Goal: Task Accomplishment & Management: Manage account settings

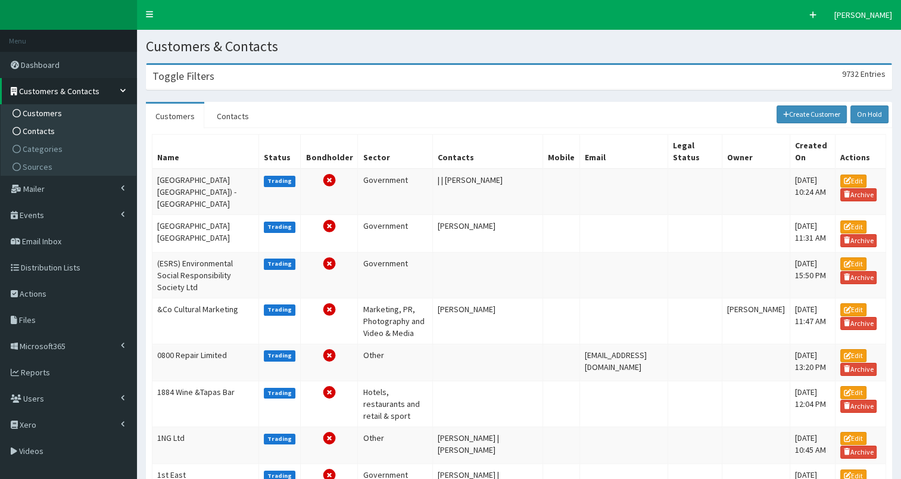
click at [72, 135] on link "Contacts" at bounding box center [70, 131] width 133 height 18
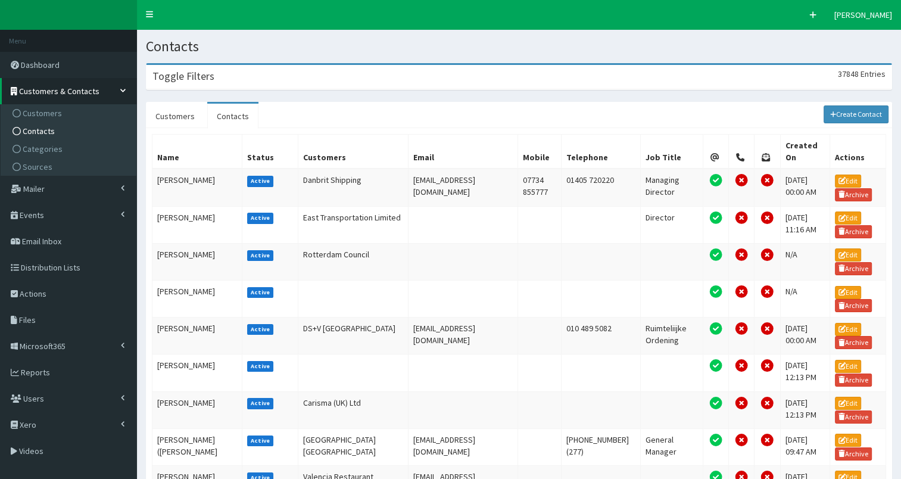
click at [313, 73] on div "Toggle Filters 37848 Entries" at bounding box center [518, 77] width 745 height 24
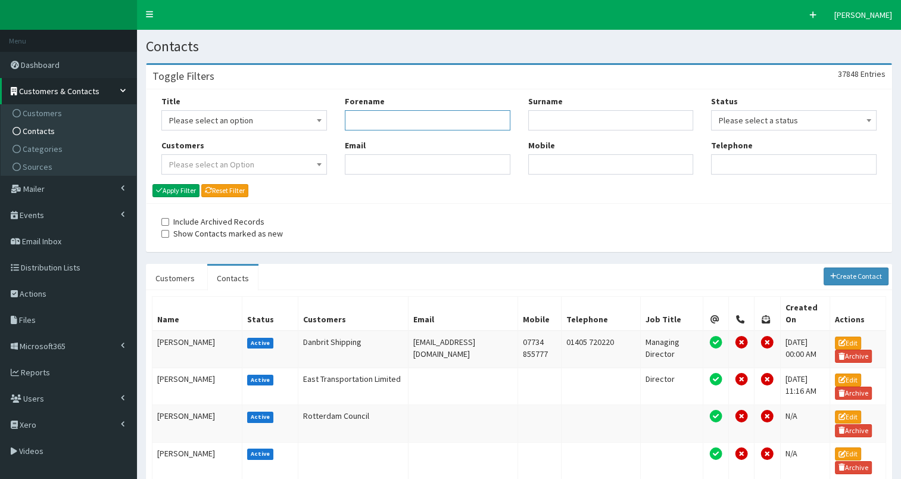
click at [372, 120] on input "Forename" at bounding box center [428, 120] width 166 height 20
type input "al"
type input "leeman"
click at [181, 188] on button "Apply Filter" at bounding box center [175, 190] width 47 height 13
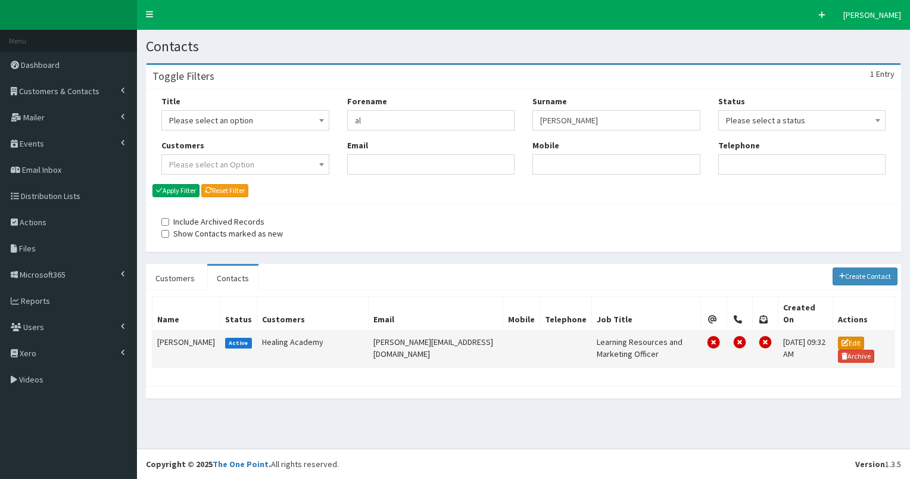
click at [844, 339] on icon at bounding box center [844, 342] width 7 height 7
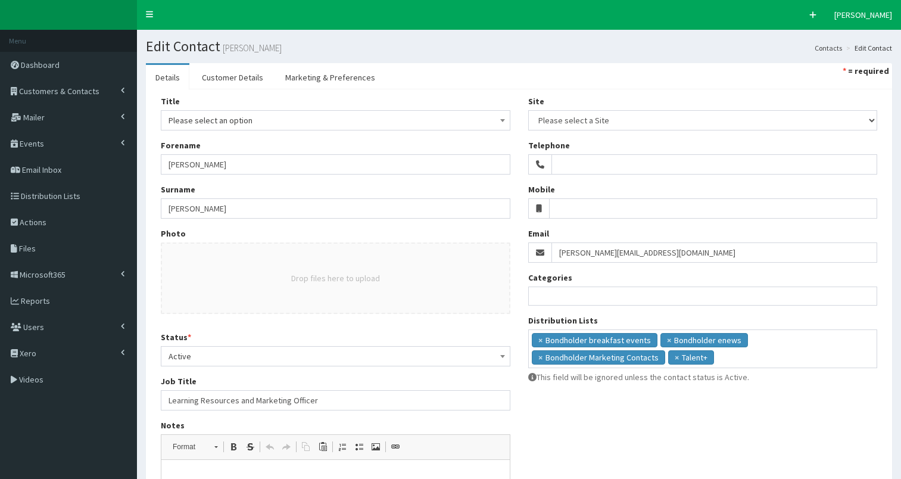
select select
click at [333, 116] on span "Please select an option" at bounding box center [336, 120] width 334 height 17
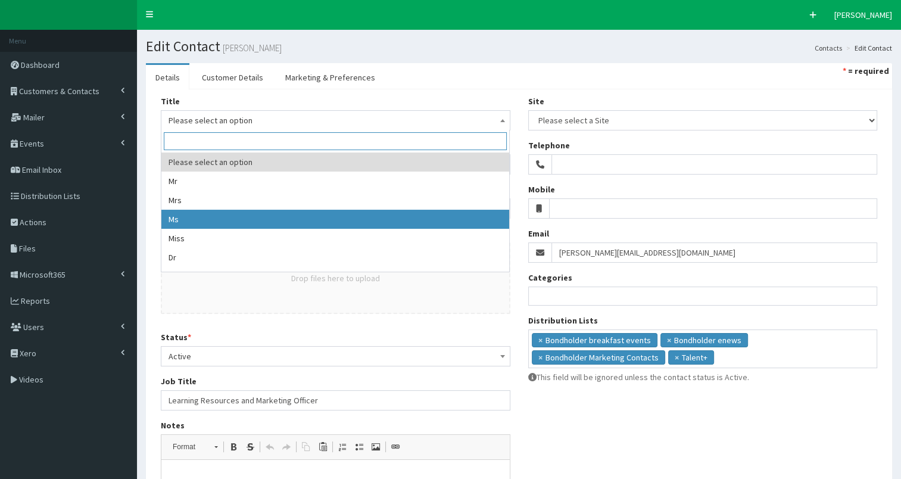
select select "3"
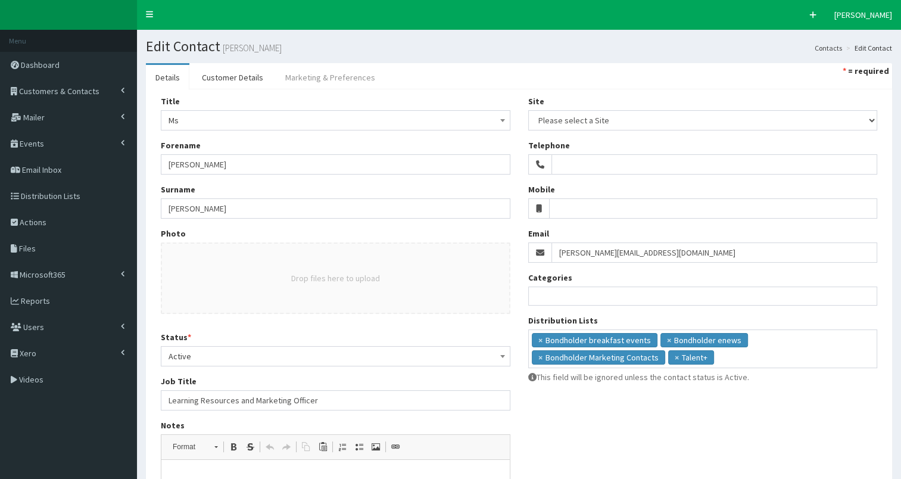
click at [312, 74] on link "Marketing & Preferences" at bounding box center [330, 77] width 109 height 25
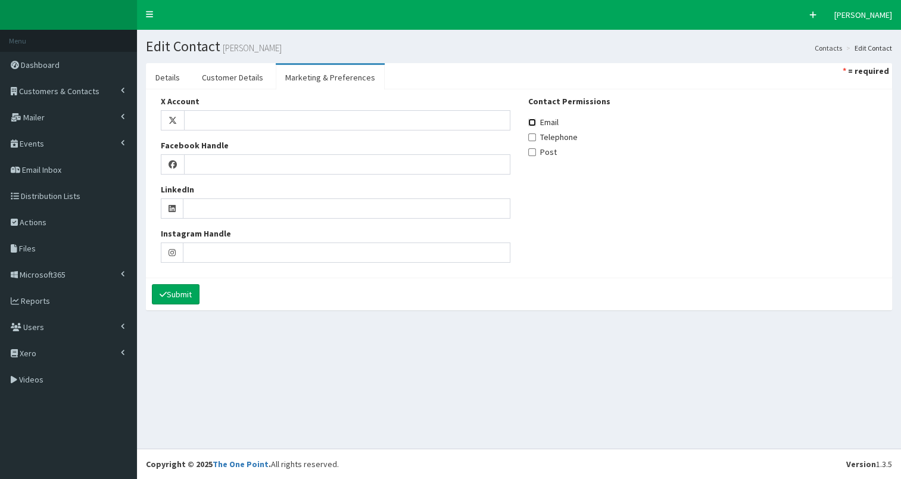
click at [532, 121] on input "Email" at bounding box center [532, 123] width 8 height 8
checkbox input "true"
click at [172, 292] on button "Submit" at bounding box center [176, 294] width 48 height 20
